Goal: Transaction & Acquisition: Obtain resource

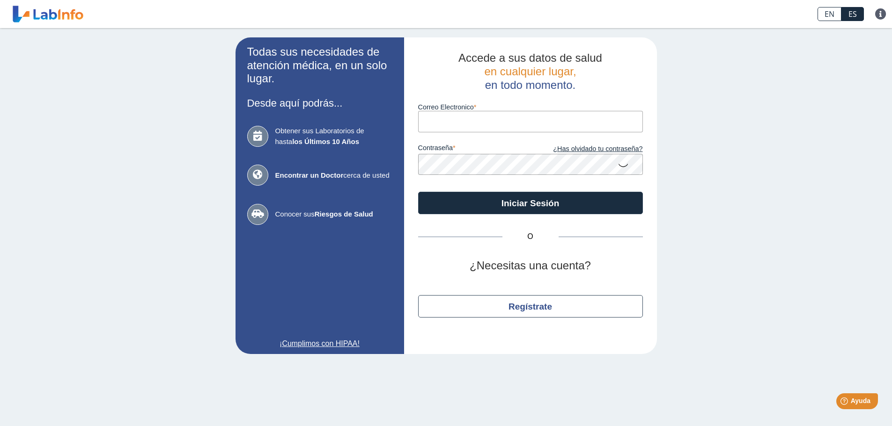
click at [444, 117] on input "Correo Electronico" at bounding box center [530, 121] width 225 height 21
click at [510, 123] on input "rebecotto@gmail. com" at bounding box center [530, 121] width 225 height 21
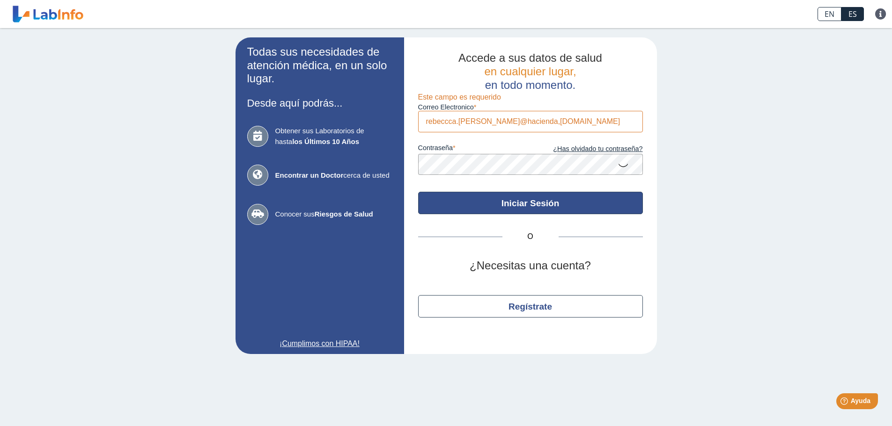
click at [539, 201] on button "Iniciar Sesión" at bounding box center [530, 203] width 225 height 22
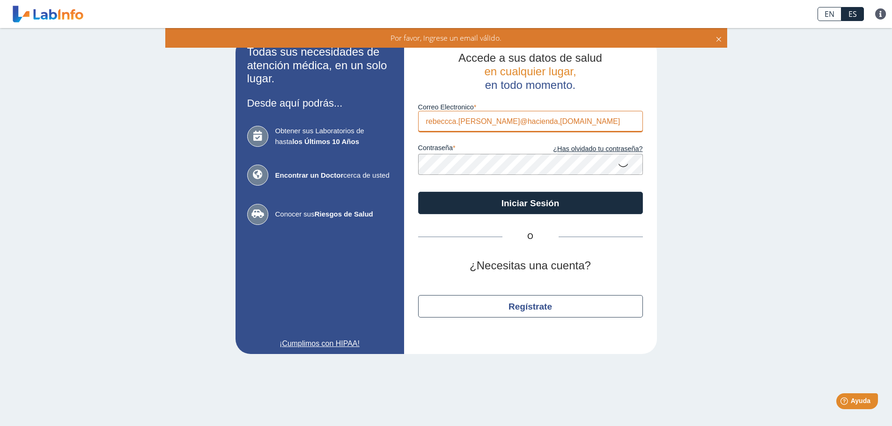
click at [512, 122] on input "rebeccca.diaz@hacienda,pr.gov" at bounding box center [530, 121] width 225 height 21
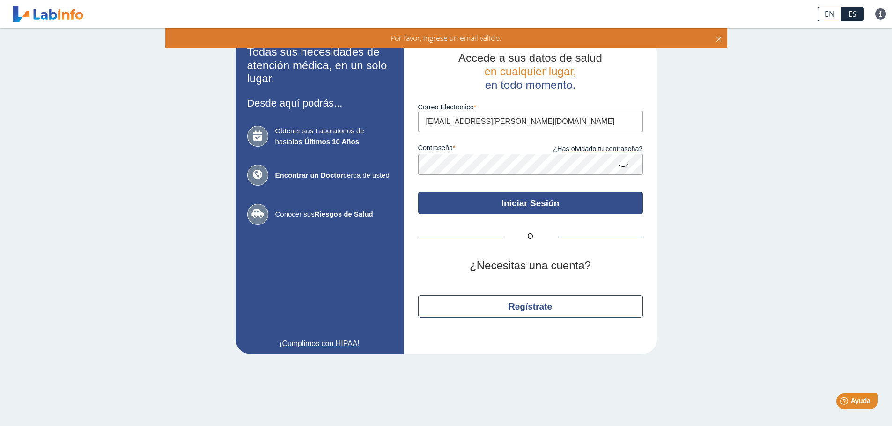
type input "rebeccca.diaz@hacienda.pr.gov"
click at [534, 206] on button "Iniciar Sesión" at bounding box center [530, 203] width 225 height 22
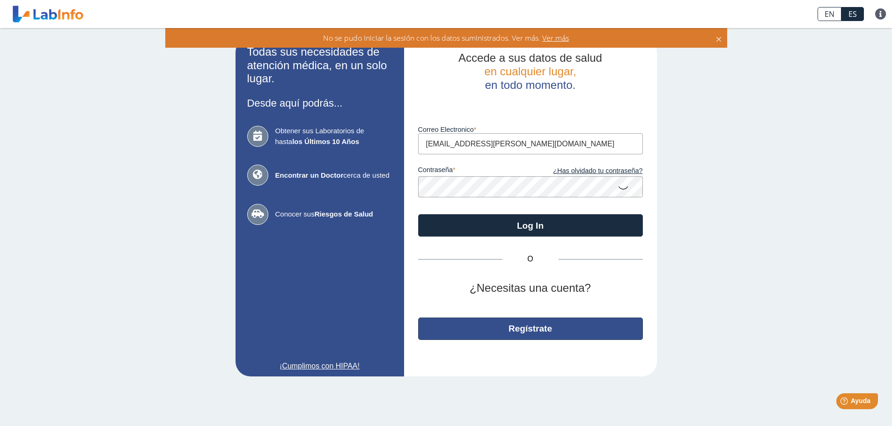
click at [543, 336] on button "Regístrate" at bounding box center [530, 329] width 225 height 22
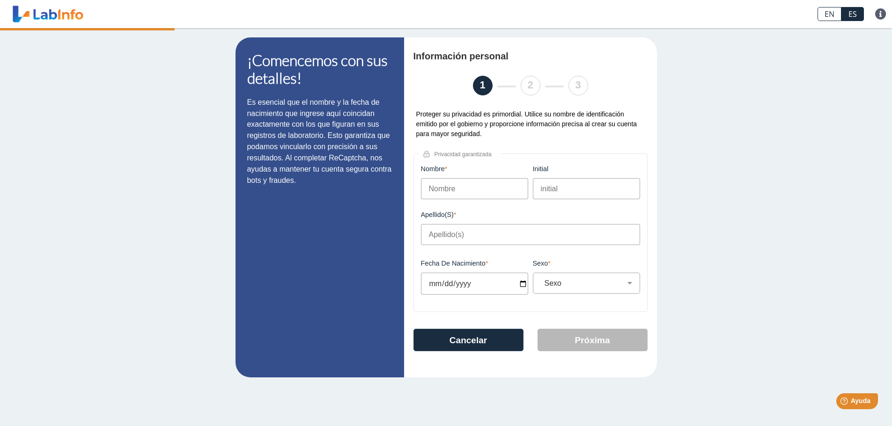
click at [453, 194] on input "Nombre" at bounding box center [474, 188] width 107 height 21
type input "Rebecca"
type input "Díaz Cotto"
click at [523, 283] on input "Fecha de Nacimiento" at bounding box center [474, 284] width 107 height 22
click at [441, 282] on input "Fecha de Nacimiento" at bounding box center [474, 284] width 107 height 22
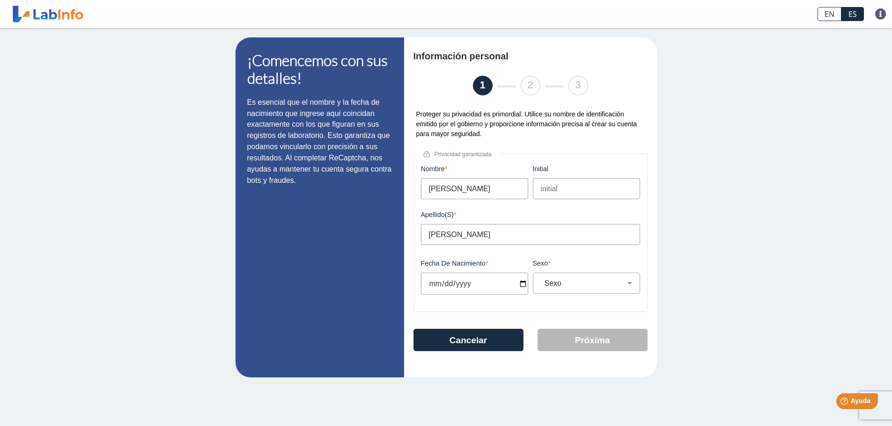
type input "1964-01-06"
click at [628, 286] on select "Sexo Masculino Femenino" at bounding box center [590, 283] width 99 height 9
select select "F"
click at [541, 279] on select "Sexo Masculino Femenino" at bounding box center [590, 283] width 99 height 9
click at [570, 343] on button "Próxima" at bounding box center [592, 340] width 110 height 22
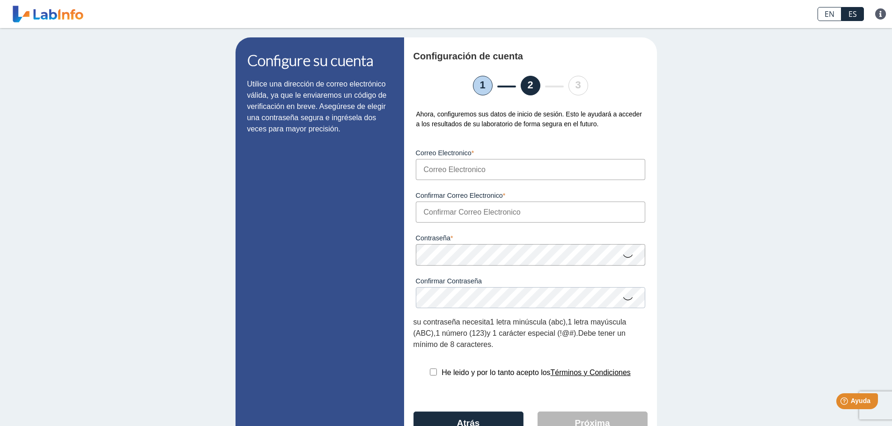
click at [452, 167] on input "Correo Electronico" at bounding box center [530, 169] width 229 height 21
type input "rebecotto@gmail. com"
click at [481, 169] on input "rebecotto@gmail. com" at bounding box center [530, 169] width 229 height 21
type input "rebecotto@gmail.com"
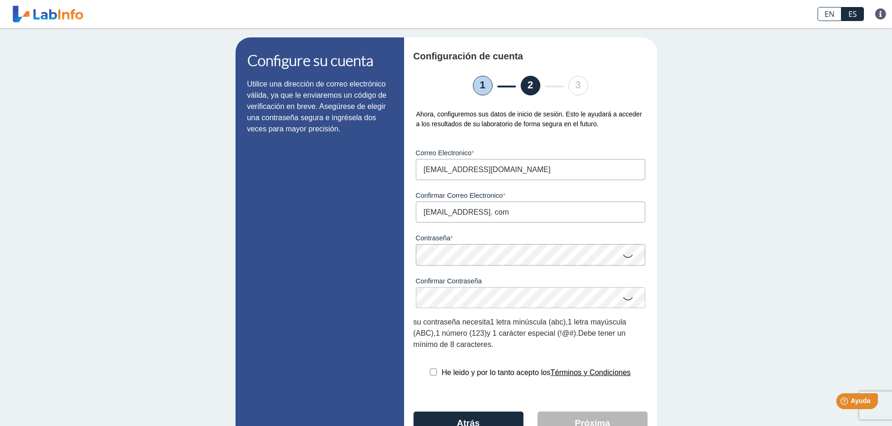
click at [478, 213] on input "rebecotto@gmail. com" at bounding box center [530, 212] width 229 height 21
type input "rebecotto@gmail com"
click at [627, 258] on icon at bounding box center [627, 256] width 11 height 18
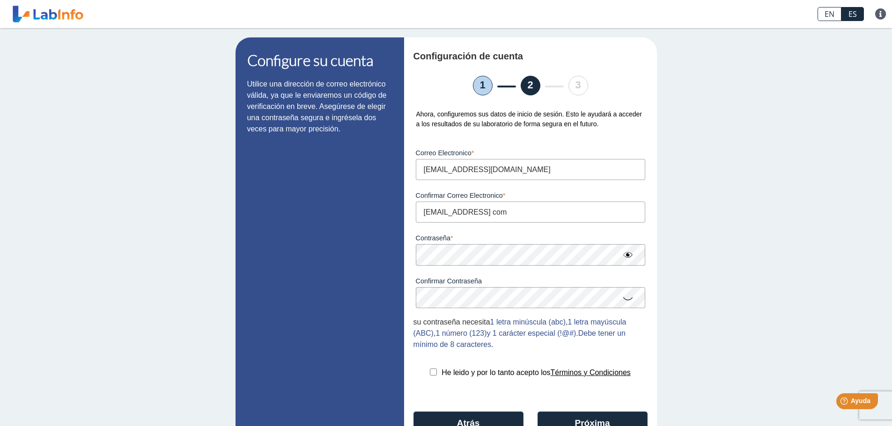
click at [622, 300] on icon at bounding box center [627, 298] width 11 height 18
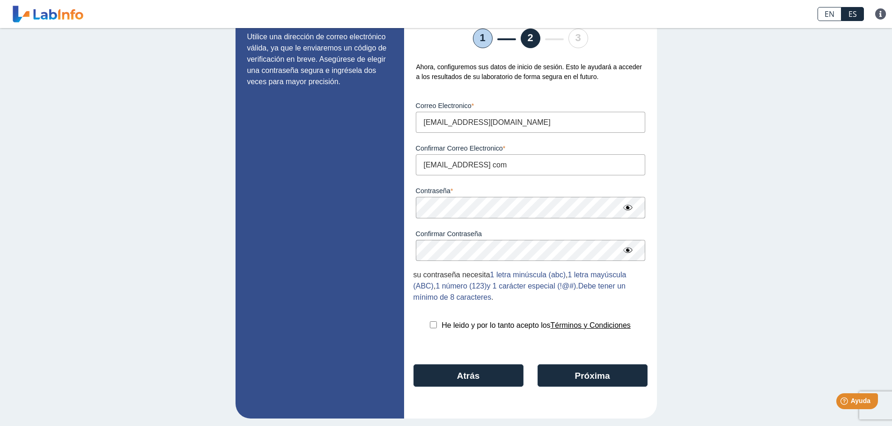
scroll to position [49, 0]
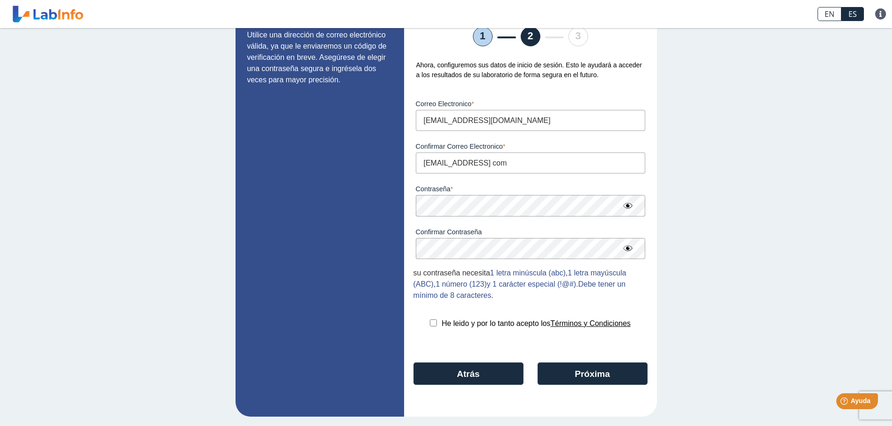
click at [431, 324] on input "checkbox" at bounding box center [433, 323] width 7 height 7
checkbox input "true"
click at [599, 375] on button "Próxima" at bounding box center [592, 374] width 110 height 22
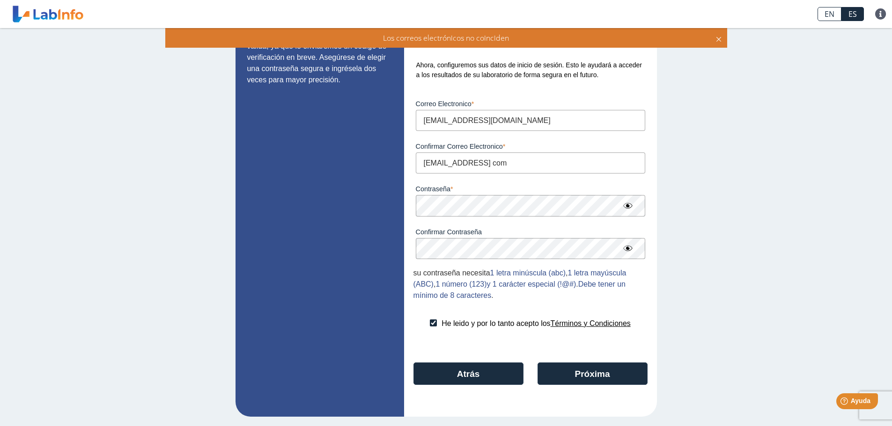
click at [480, 163] on input "rebecotto@gmail com" at bounding box center [530, 163] width 229 height 21
type input "rebecotto@gmail.com"
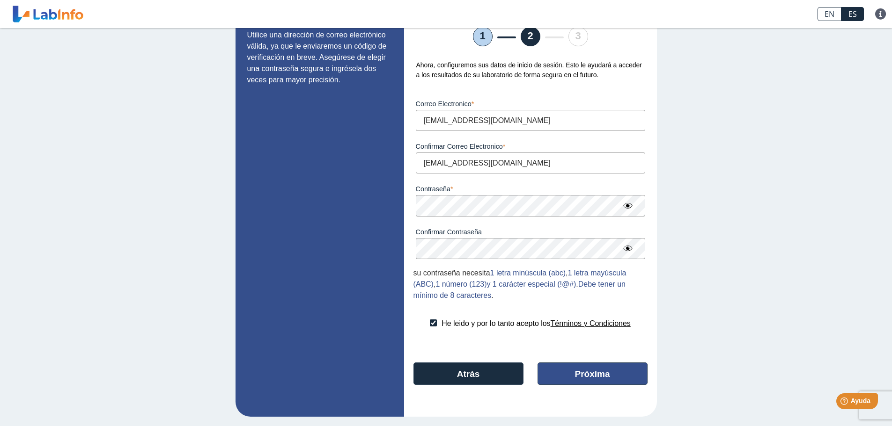
click at [587, 378] on button "Próxima" at bounding box center [592, 374] width 110 height 22
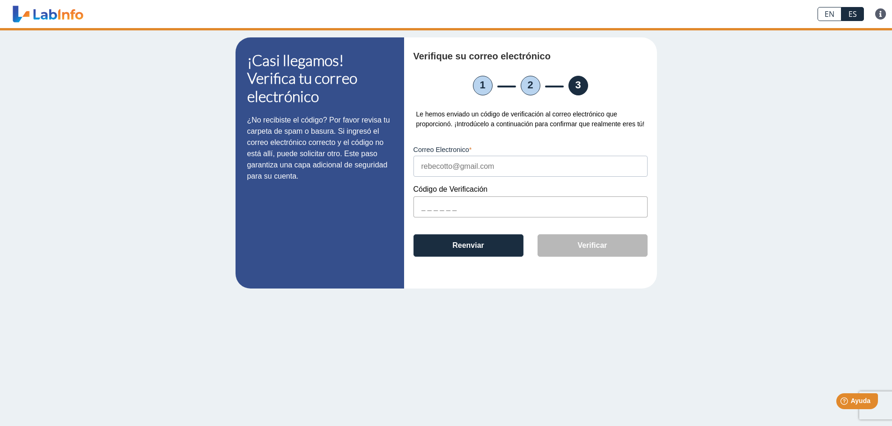
scroll to position [0, 0]
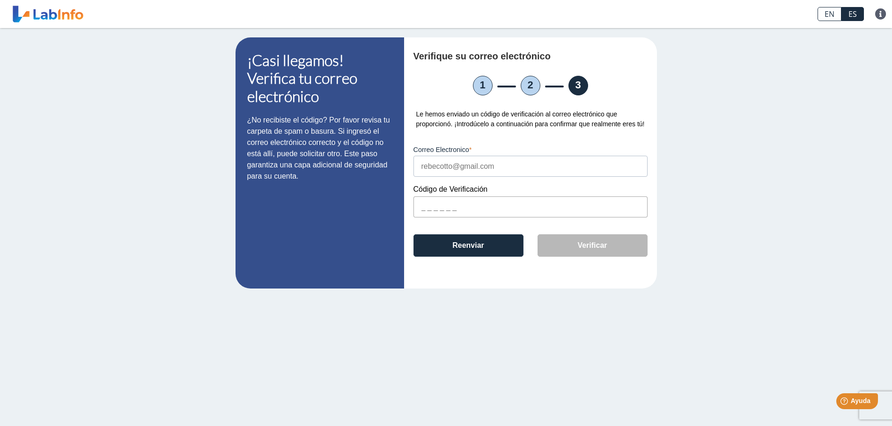
click at [425, 207] on input "text" at bounding box center [530, 207] width 234 height 21
type input "5A0733"
click at [585, 248] on button "Verificar" at bounding box center [592, 246] width 110 height 22
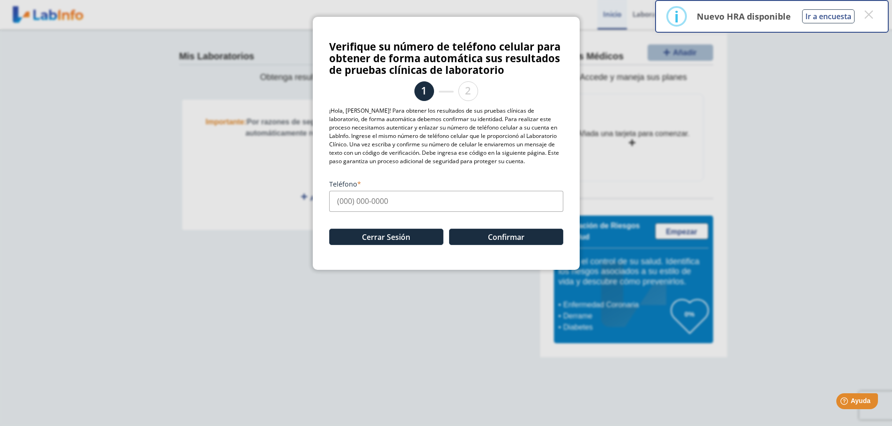
click at [347, 205] on input "Teléfono" at bounding box center [446, 201] width 234 height 21
type input "(939) 263-7140"
click at [497, 235] on button "Confirmar" at bounding box center [506, 237] width 114 height 16
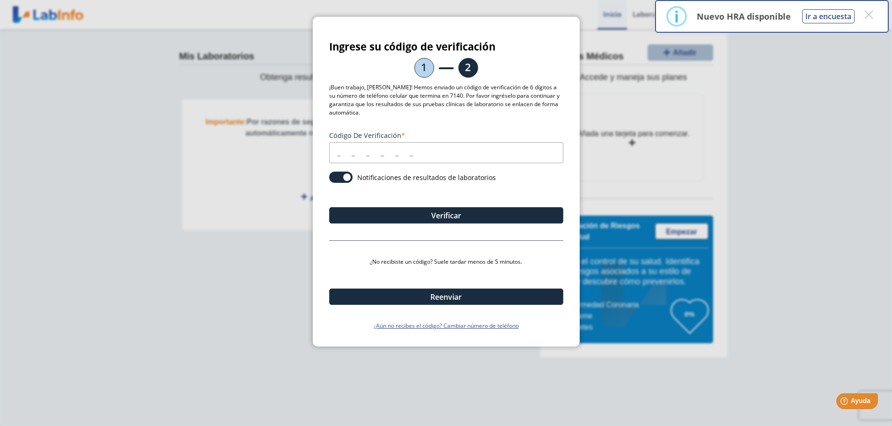
click at [340, 152] on input "Código de verificación" at bounding box center [446, 152] width 234 height 21
type input "664092"
click at [348, 178] on span at bounding box center [340, 177] width 23 height 11
click at [0, 0] on input "checkbox" at bounding box center [0, 0] width 0 height 0
click at [333, 177] on span at bounding box center [340, 177] width 23 height 11
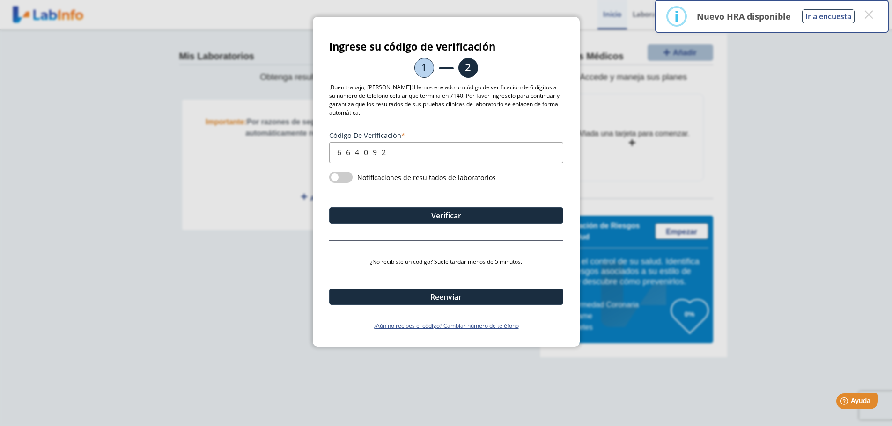
click at [0, 0] on input "checkbox" at bounding box center [0, 0] width 0 height 0
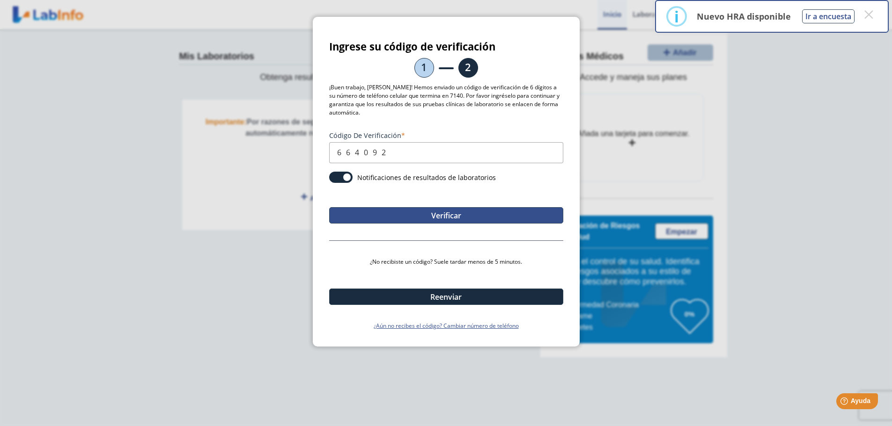
click at [440, 216] on button "Verificar" at bounding box center [446, 215] width 234 height 16
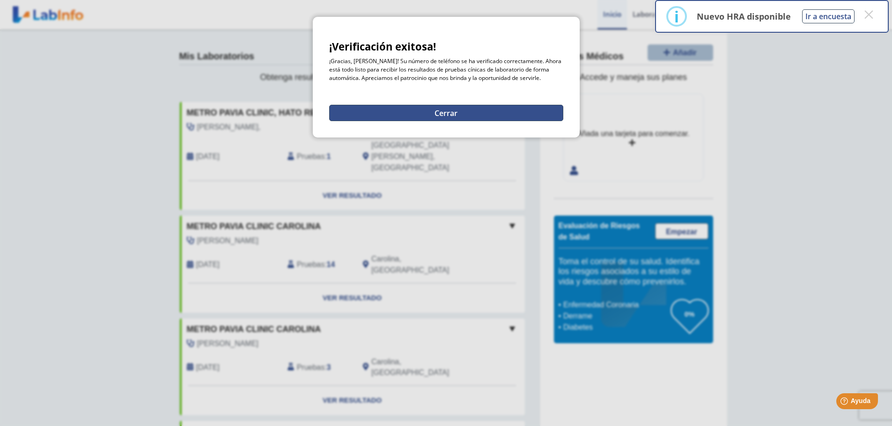
click at [444, 112] on button "Cerrar" at bounding box center [446, 113] width 234 height 16
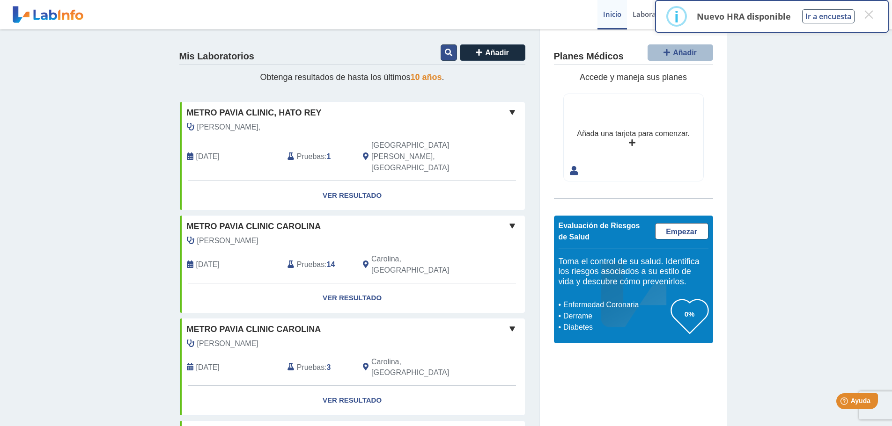
click at [445, 50] on icon at bounding box center [448, 52] width 7 height 7
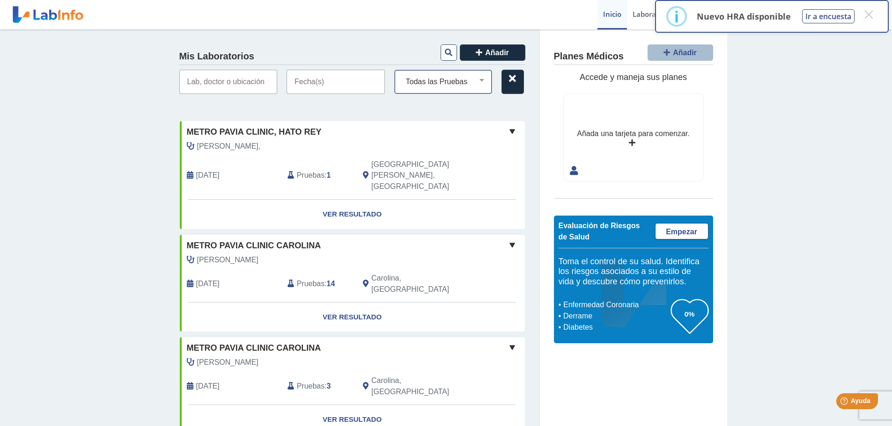
click at [477, 83] on select "Todas las Pruebas amylase serum bmp cbc with diff: automated cmp glyco hemoglob…" at bounding box center [447, 82] width 90 height 12
click at [447, 81] on select "Todas las Pruebas amylase serum bmp cbc with diff: automated cmp glyco hemoglob…" at bounding box center [447, 82] width 90 height 12
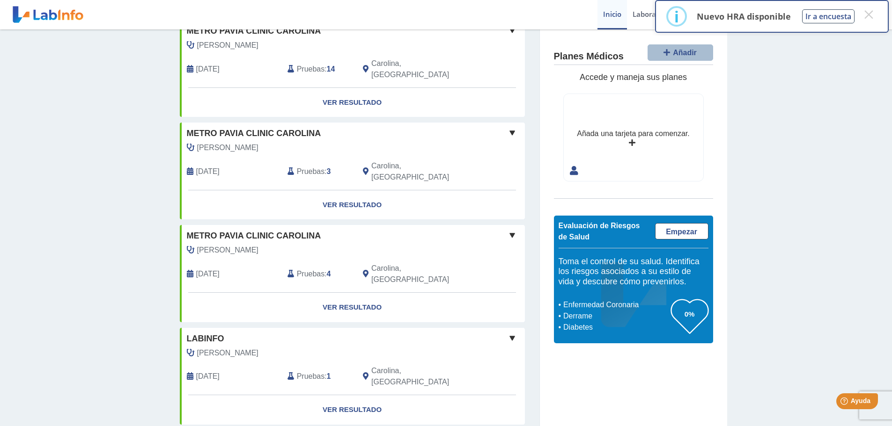
scroll to position [271, 0]
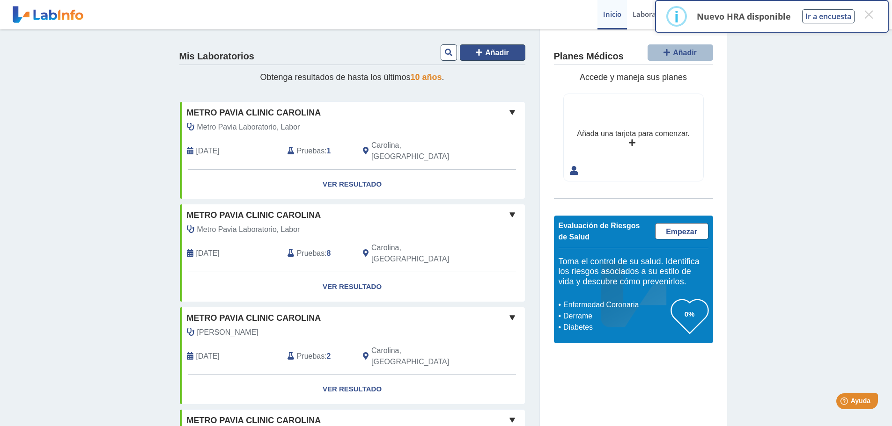
click at [505, 51] on span "Añadir" at bounding box center [497, 53] width 24 height 8
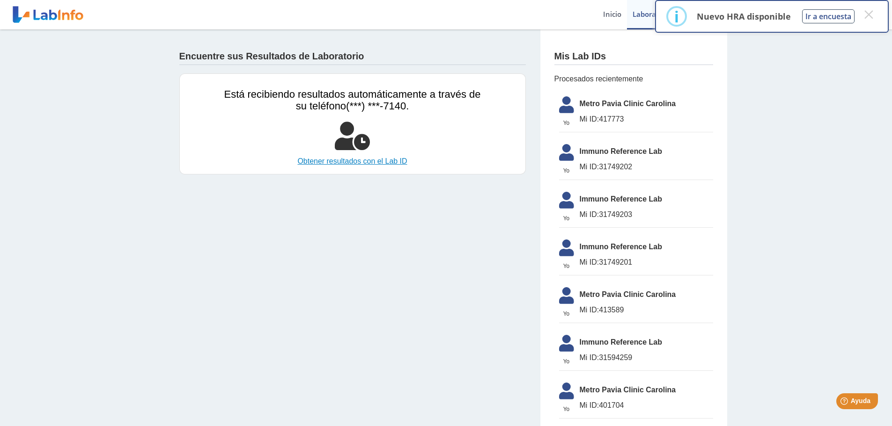
click at [352, 159] on link "Obtener resultados con el Lab ID" at bounding box center [352, 161] width 257 height 11
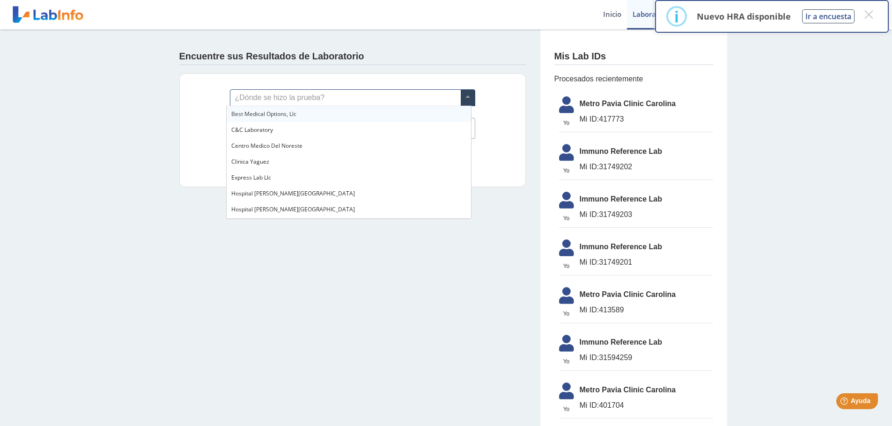
click at [466, 95] on span at bounding box center [468, 98] width 14 height 16
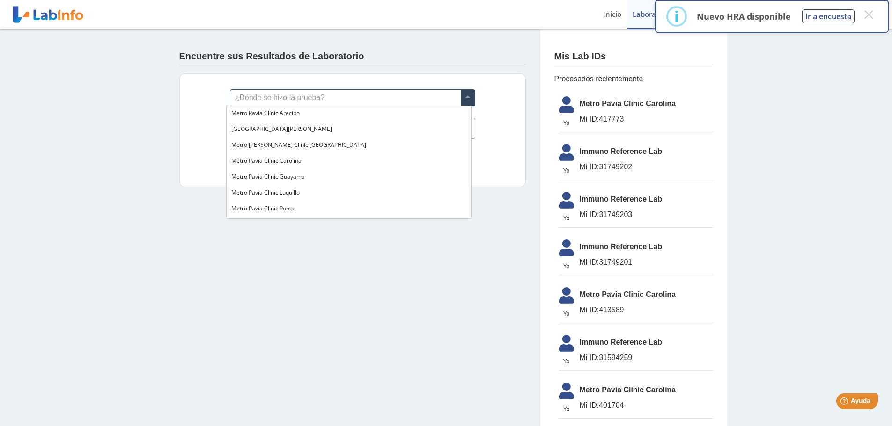
scroll to position [655, 0]
click at [335, 160] on div "Metro Pavia Clinic Carolina" at bounding box center [349, 159] width 244 height 16
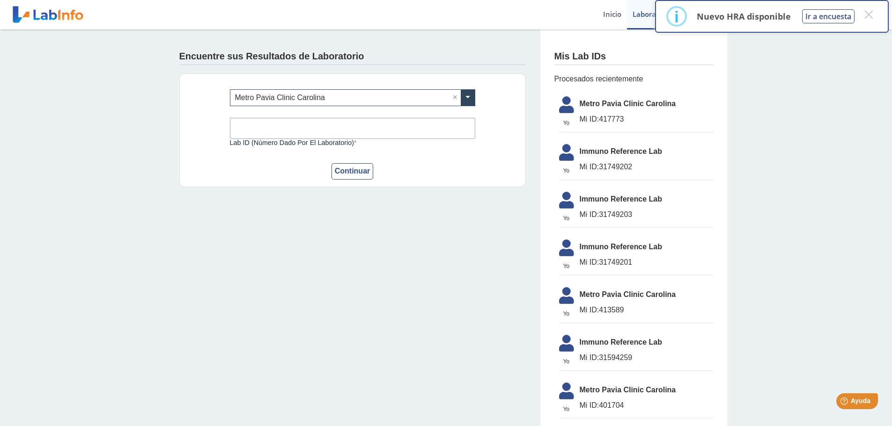
click at [258, 127] on input "Lab ID (número dado por el laboratorio)" at bounding box center [352, 128] width 245 height 21
type input "401704"
click at [348, 174] on button "Continuar" at bounding box center [352, 171] width 42 height 16
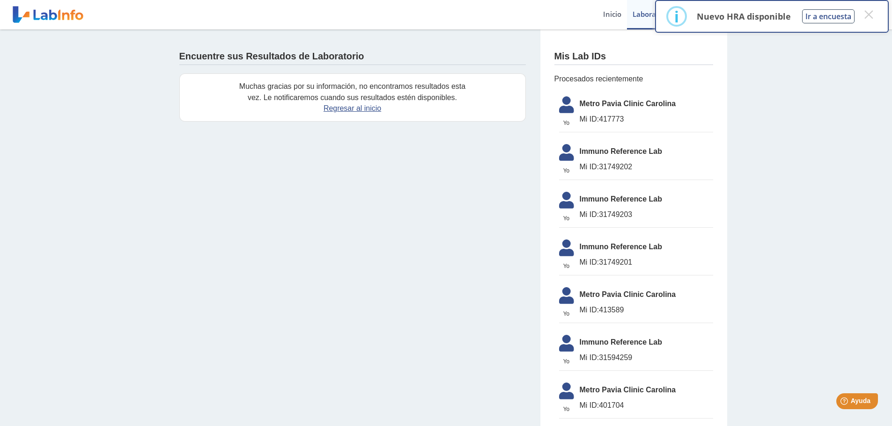
click at [604, 108] on span "Metro Pavia Clinic Carolina" at bounding box center [645, 103] width 133 height 11
click at [628, 208] on li "Yo Yo Immuno Reference Lab Mi ID: 31749203" at bounding box center [636, 207] width 154 height 41
click at [562, 101] on icon at bounding box center [566, 107] width 26 height 22
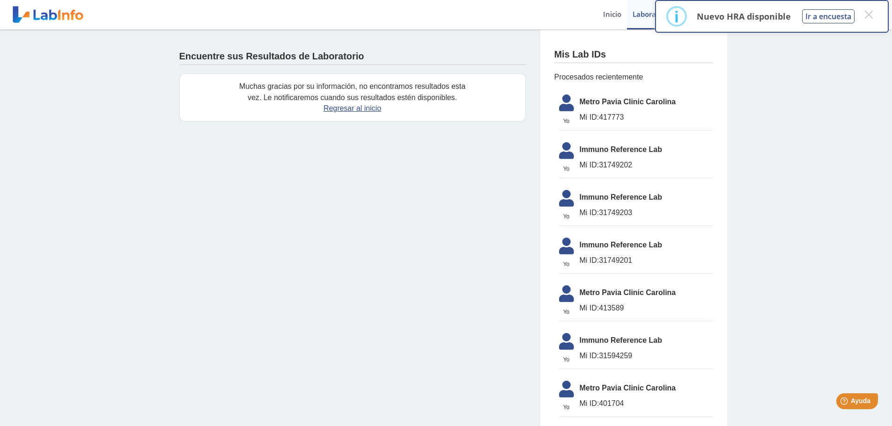
scroll to position [0, 0]
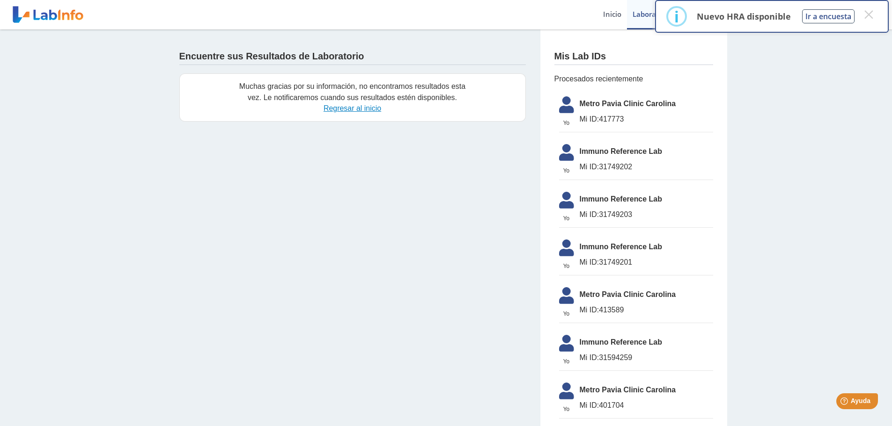
click at [348, 110] on link "Regresar al inicio" at bounding box center [352, 108] width 58 height 8
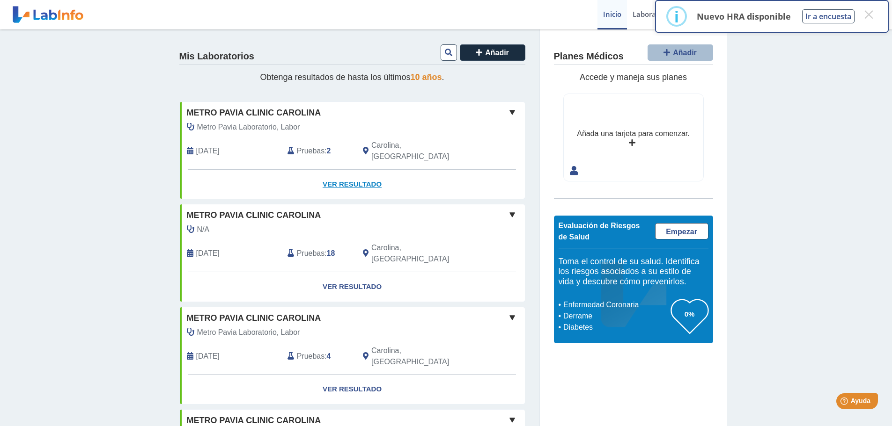
click at [349, 174] on link "Ver Resultado" at bounding box center [352, 184] width 345 height 29
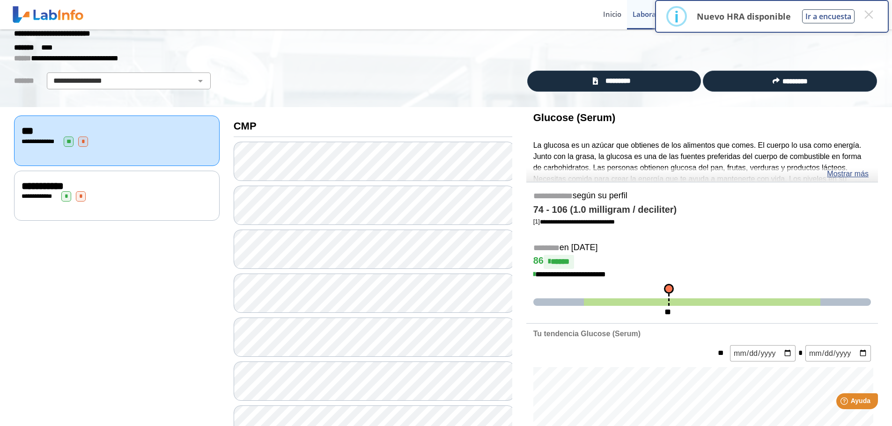
scroll to position [47, 0]
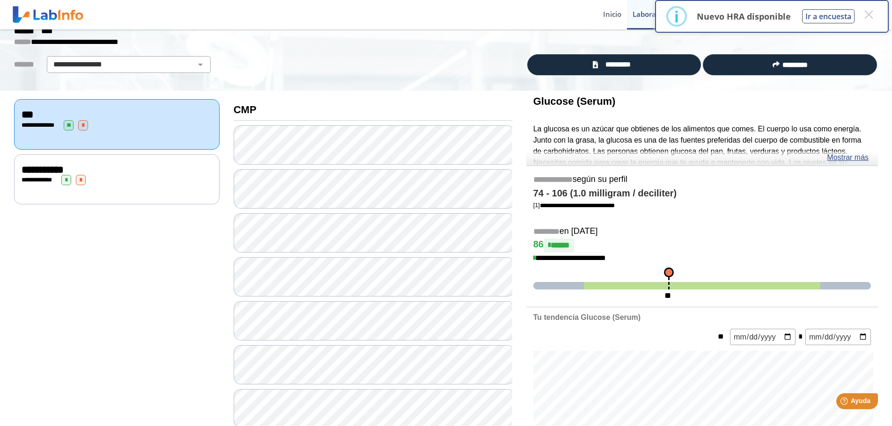
click at [29, 170] on span "**********" at bounding box center [43, 170] width 42 height 10
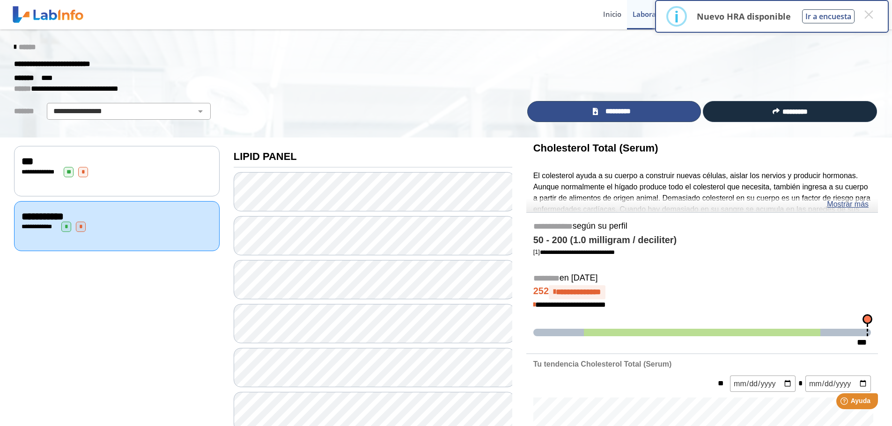
click at [608, 110] on span "*********" at bounding box center [618, 111] width 34 height 11
click at [635, 116] on link "*********" at bounding box center [614, 111] width 174 height 21
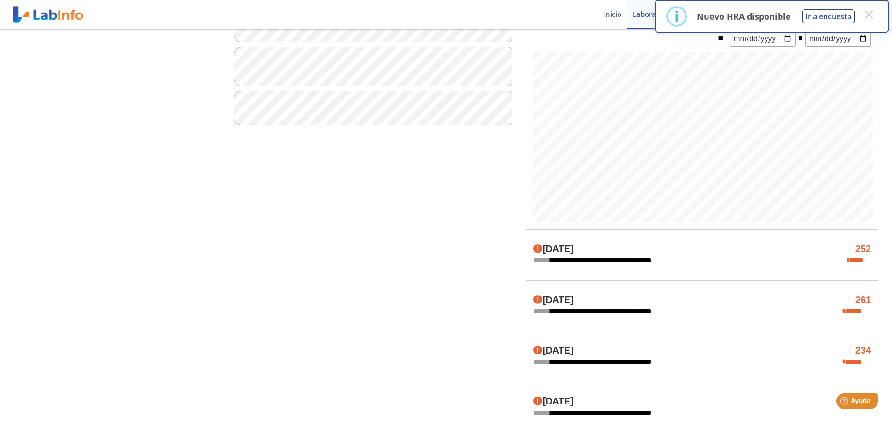
scroll to position [374, 0]
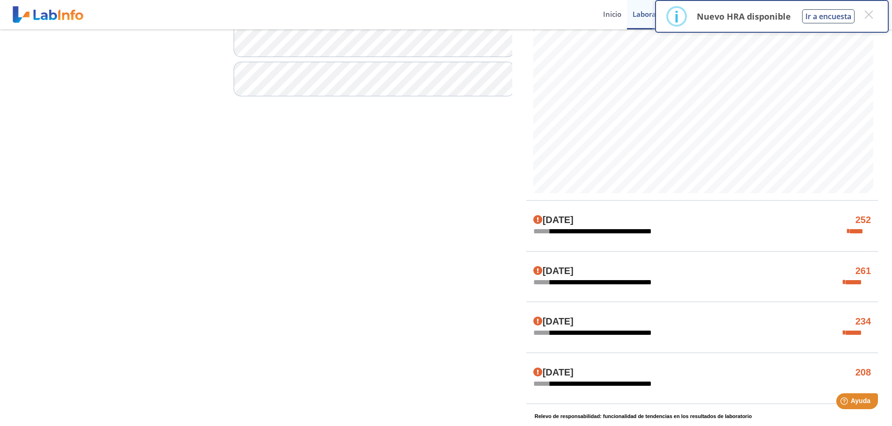
click at [844, 279] on icon at bounding box center [844, 282] width 2 height 7
click at [547, 272] on h4 "[DATE]" at bounding box center [553, 271] width 40 height 11
click at [533, 270] on icon at bounding box center [537, 270] width 9 height 9
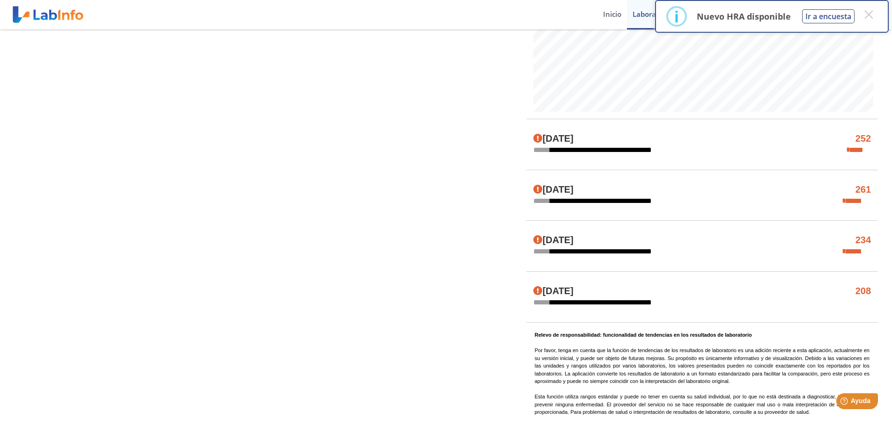
scroll to position [464, 0]
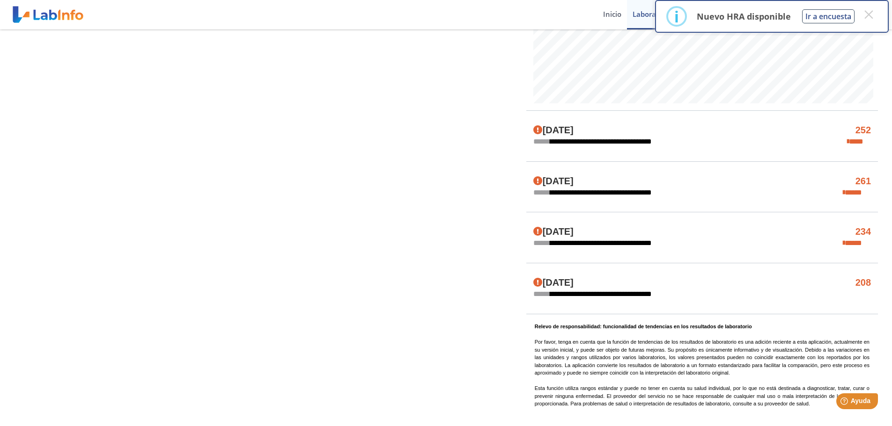
click at [568, 199] on div "**********" at bounding box center [702, 187] width 352 height 51
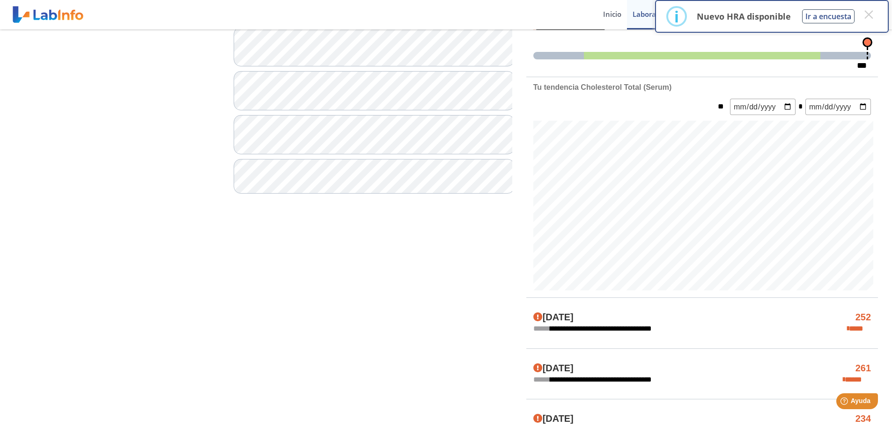
scroll to position [90, 0]
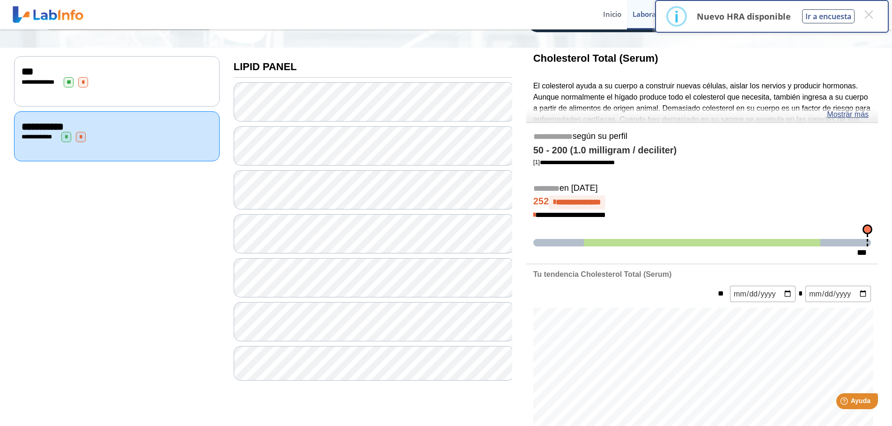
click at [156, 224] on div "**********" at bounding box center [117, 418] width 220 height 740
click at [66, 81] on span "**" at bounding box center [69, 82] width 10 height 10
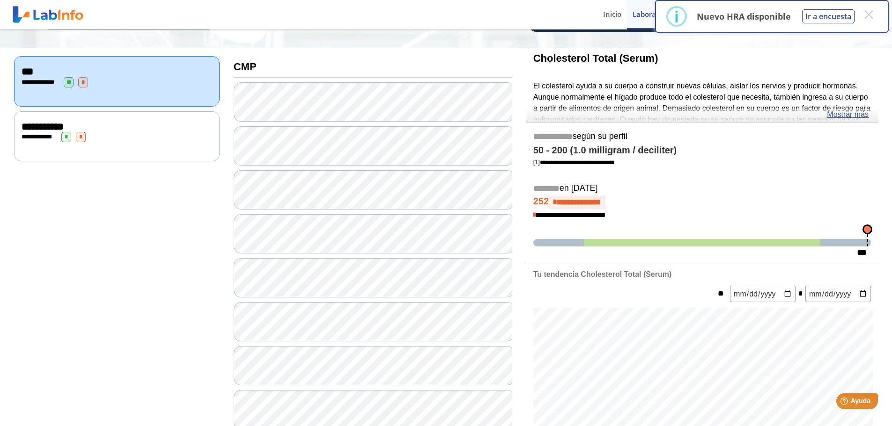
click at [83, 78] on span "*" at bounding box center [83, 82] width 10 height 10
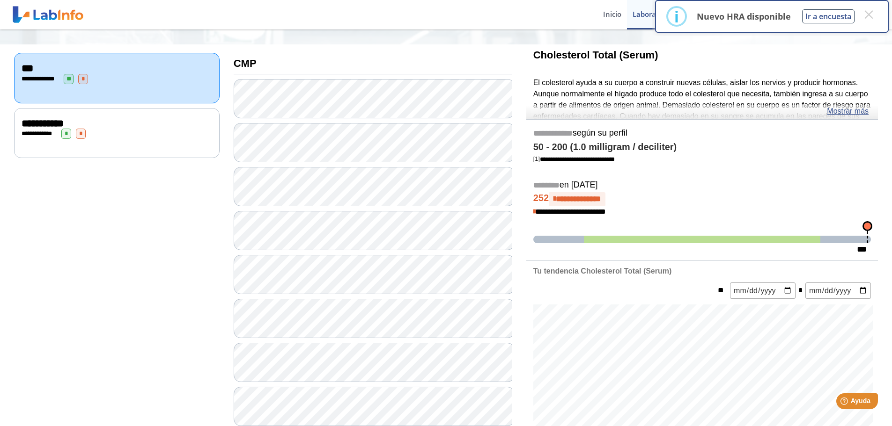
scroll to position [94, 0]
click at [862, 113] on link "Mostrar más" at bounding box center [848, 110] width 42 height 11
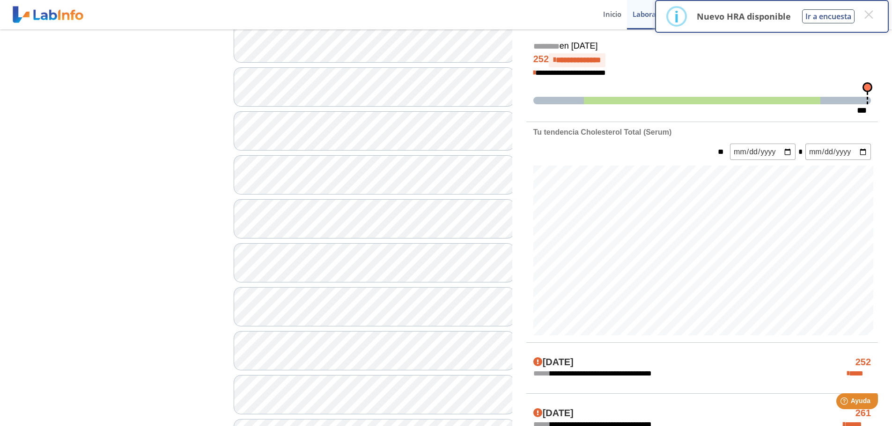
scroll to position [0, 0]
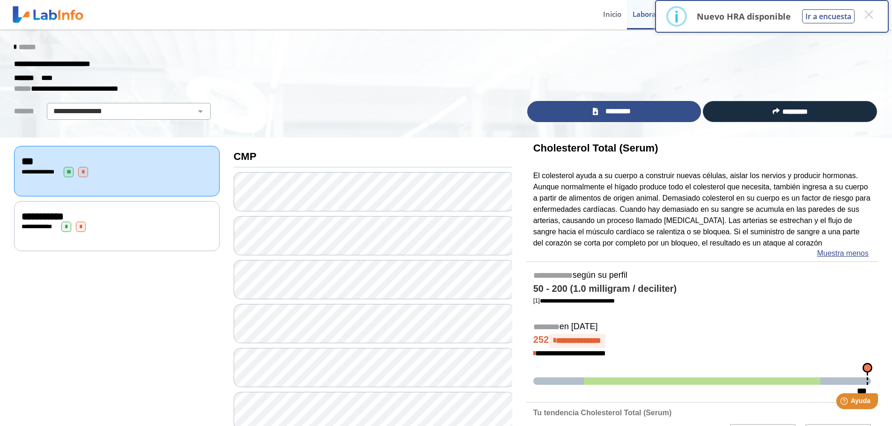
click at [626, 110] on span "*********" at bounding box center [618, 111] width 34 height 11
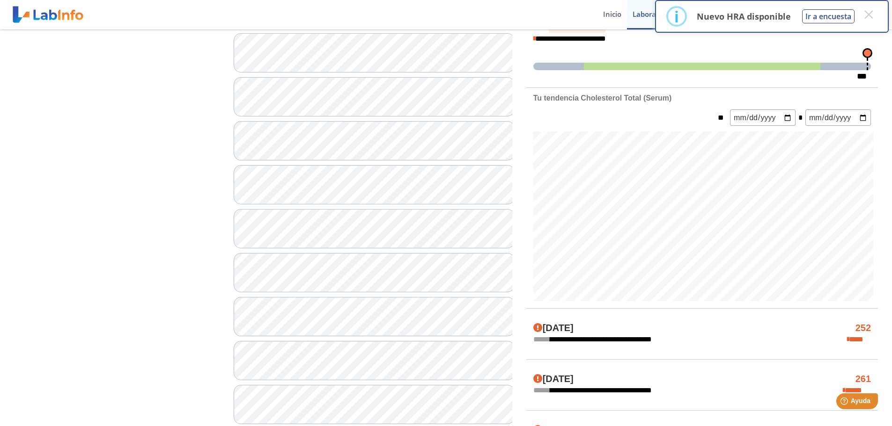
scroll to position [502, 0]
